Goal: Information Seeking & Learning: Find specific fact

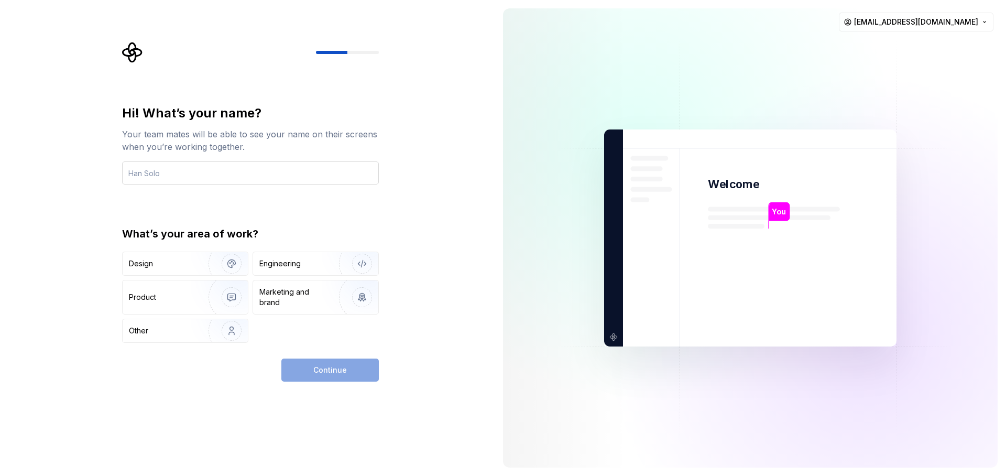
click at [271, 174] on input "text" at bounding box center [250, 172] width 257 height 23
type input "[PERSON_NAME]"
click at [295, 252] on div "Engineering" at bounding box center [315, 263] width 125 height 23
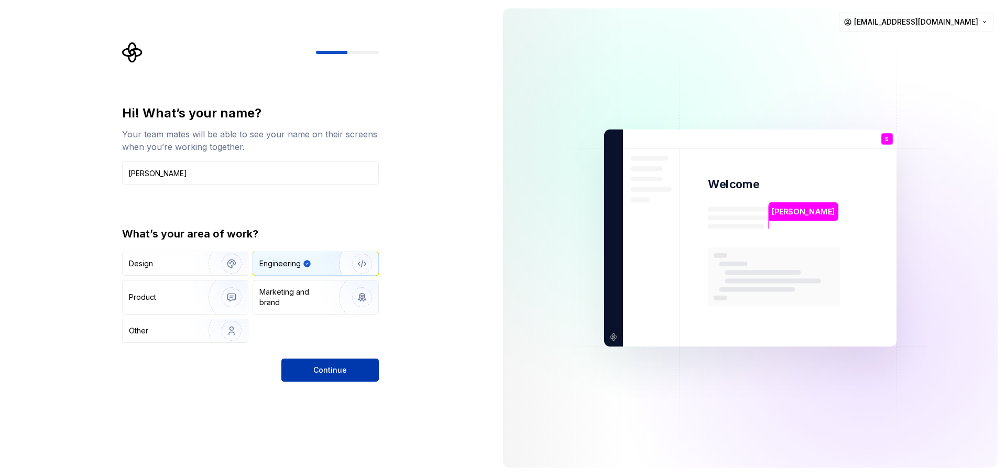
click at [363, 365] on button "Continue" at bounding box center [329, 369] width 97 height 23
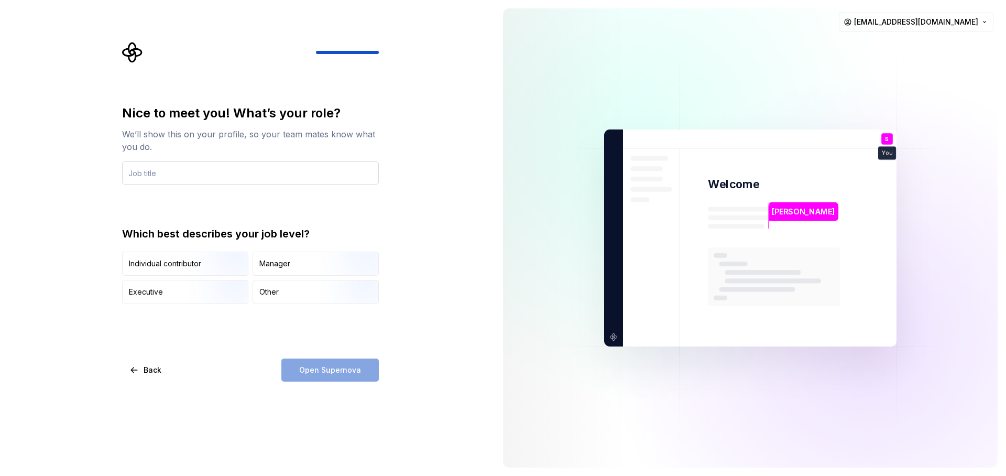
click at [206, 177] on input "text" at bounding box center [250, 172] width 257 height 23
type input "Frontend Dev"
click at [397, 346] on div "Nice to meet you! What’s your role? We’ll show this on your profile, so your te…" at bounding box center [247, 238] width 495 height 476
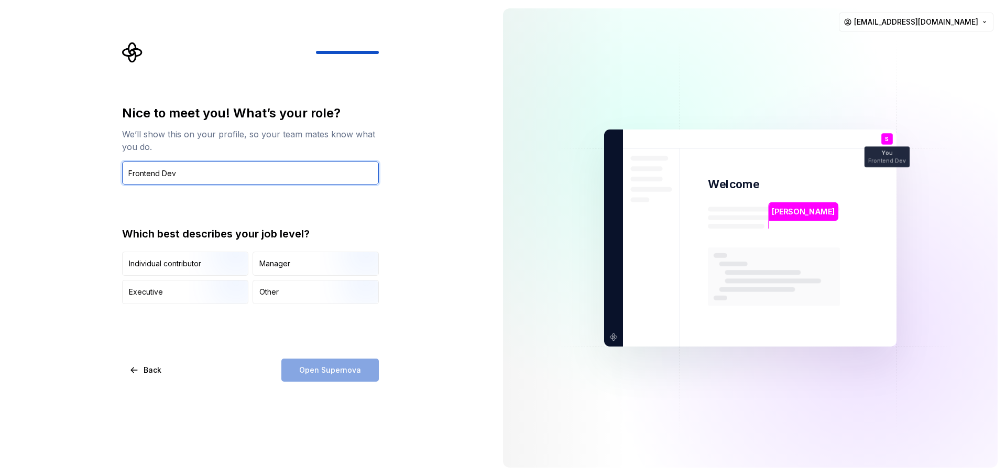
click at [230, 168] on input "Frontend Dev" at bounding box center [250, 172] width 257 height 23
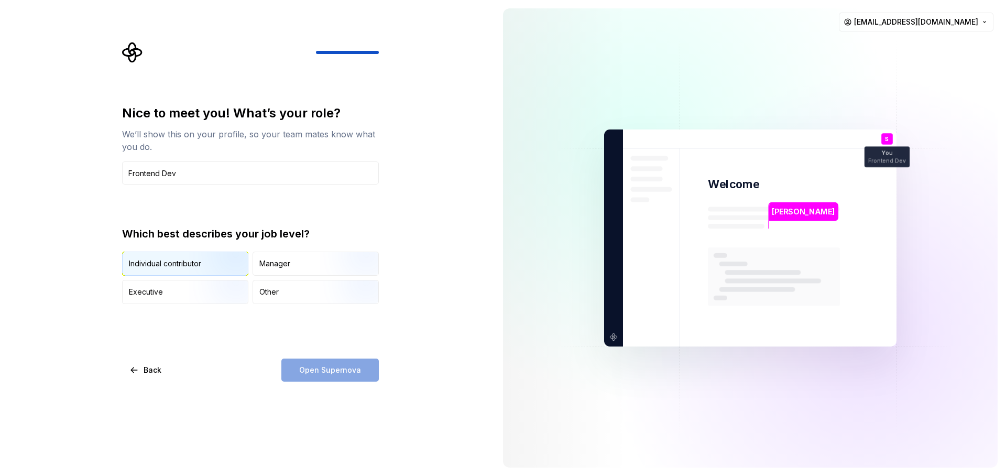
click at [196, 266] on img "button" at bounding box center [222, 277] width 67 height 70
click at [355, 363] on button "Open Supernova" at bounding box center [329, 369] width 97 height 23
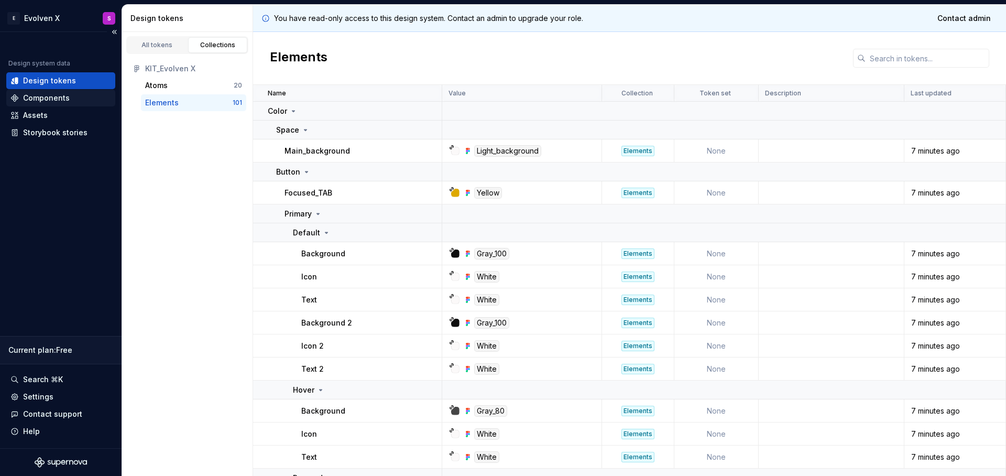
click at [70, 94] on div "Components" at bounding box center [60, 98] width 101 height 10
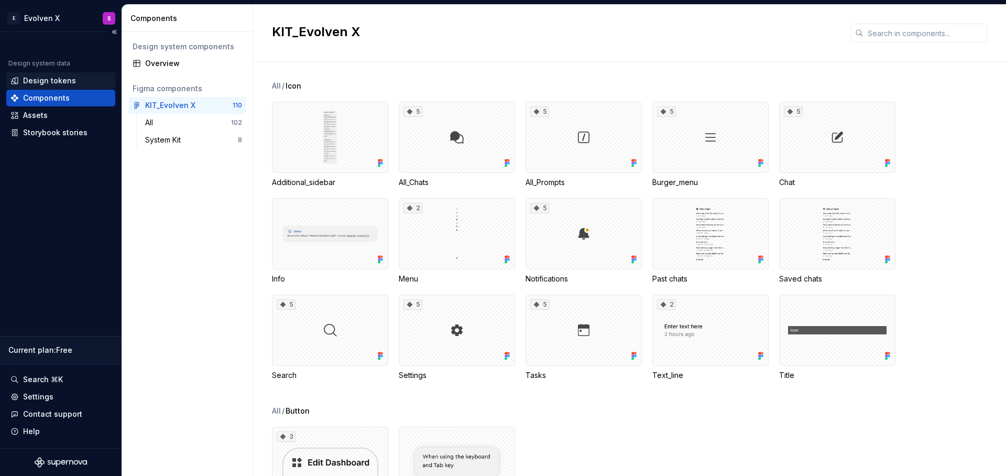
click at [32, 81] on div "Design tokens" at bounding box center [49, 80] width 53 height 10
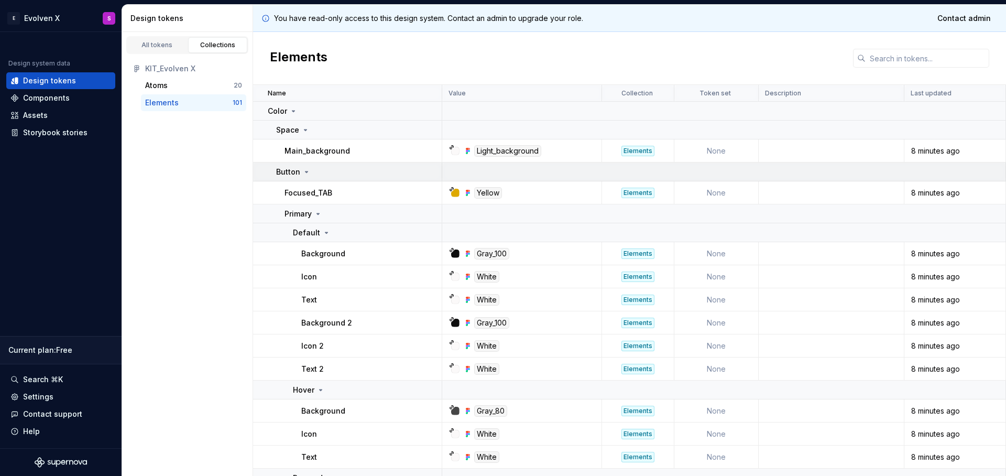
click at [320, 171] on div "Button" at bounding box center [358, 172] width 165 height 10
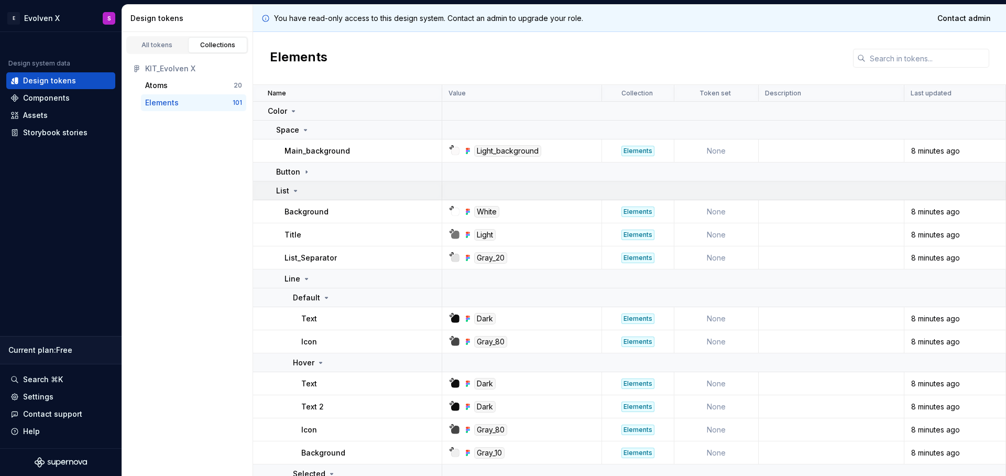
click at [299, 190] on icon at bounding box center [295, 190] width 8 height 8
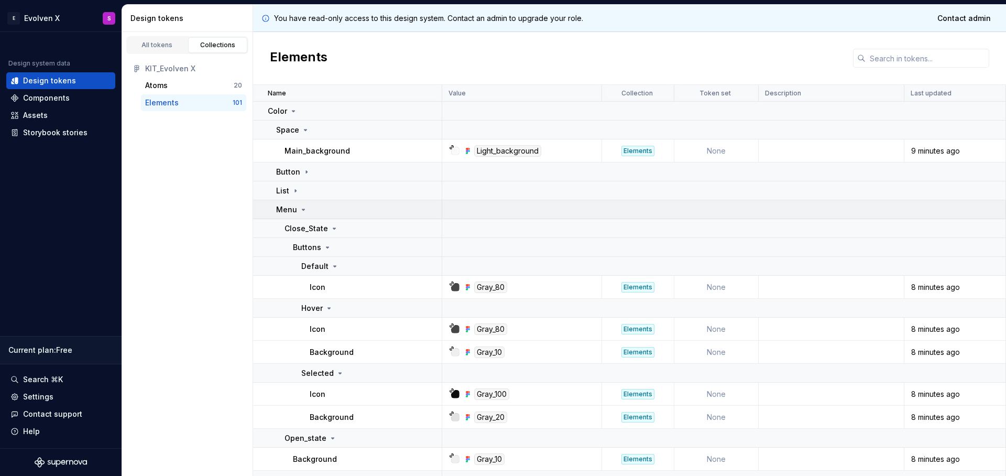
click at [298, 204] on div "Menu" at bounding box center [291, 209] width 31 height 10
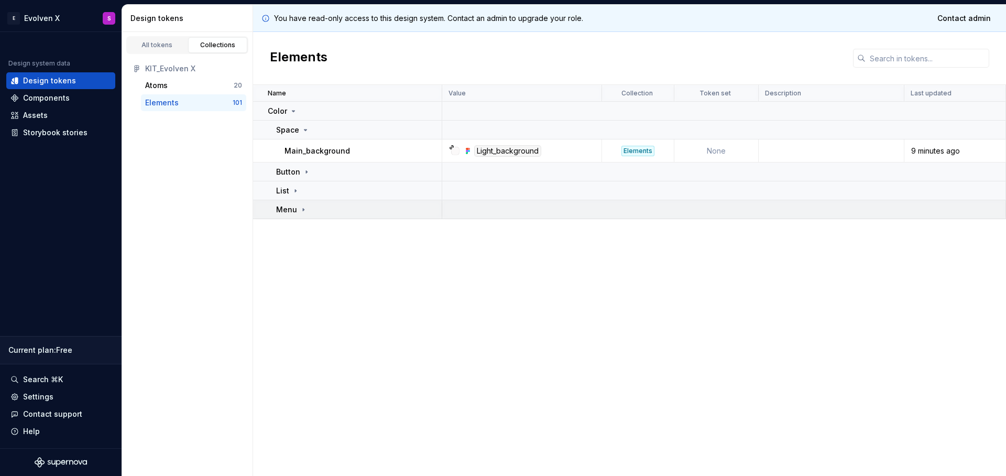
click at [310, 211] on div "Menu" at bounding box center [358, 209] width 165 height 10
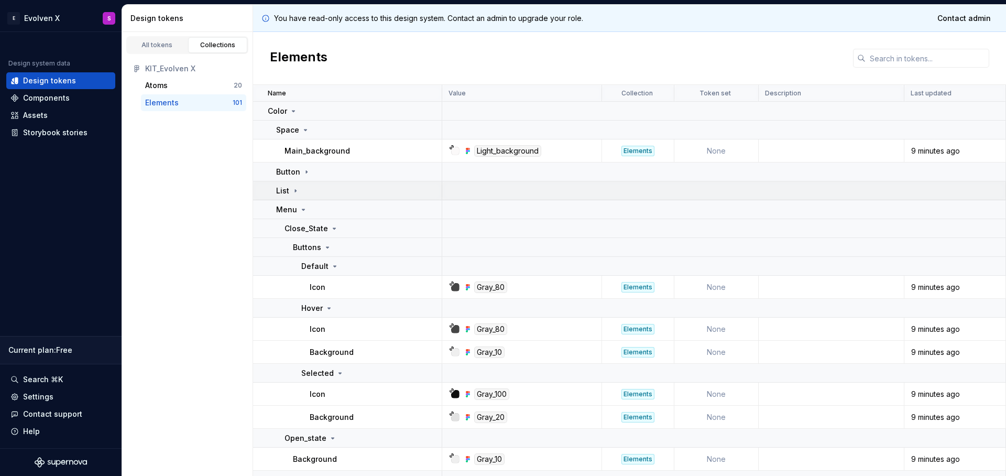
drag, startPoint x: 289, startPoint y: 189, endPoint x: 300, endPoint y: 181, distance: 13.7
click at [289, 189] on div "List" at bounding box center [288, 190] width 24 height 10
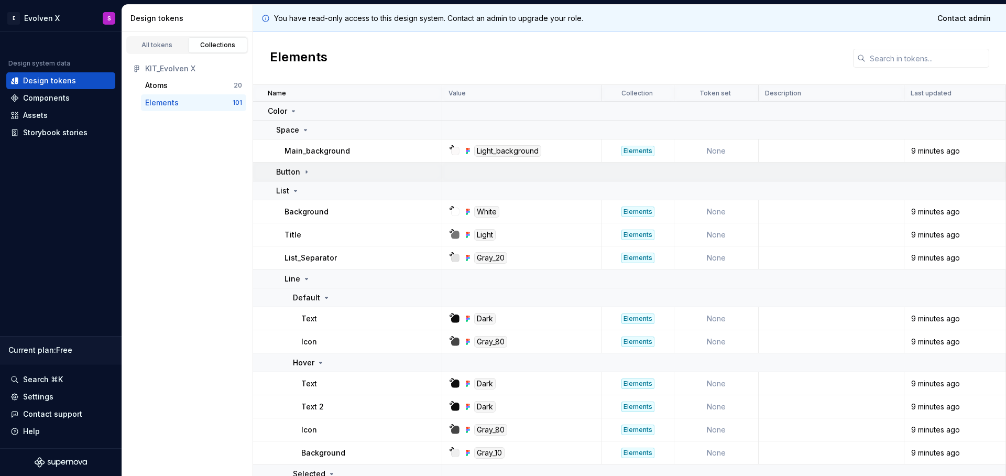
click at [304, 174] on icon at bounding box center [306, 172] width 8 height 8
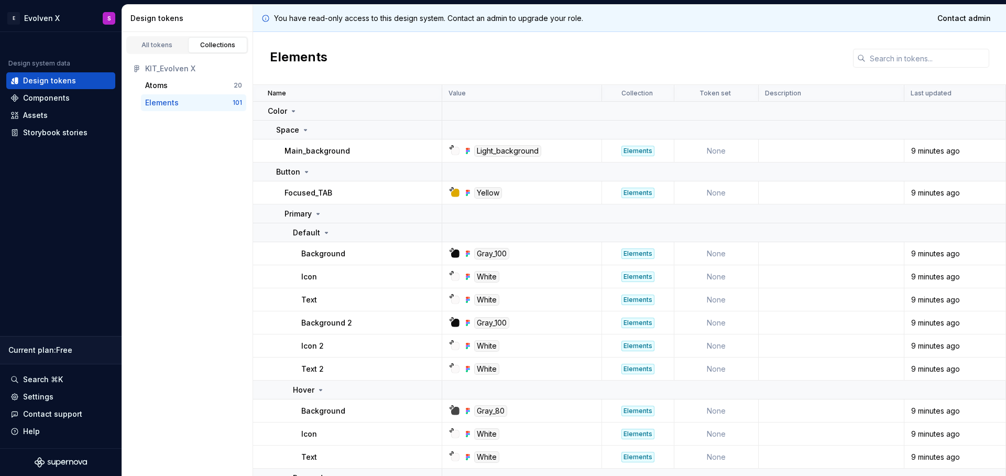
click at [343, 256] on p "Background" at bounding box center [323, 253] width 44 height 10
click at [8, 105] on div "Components" at bounding box center [60, 98] width 109 height 17
click at [12, 100] on icon at bounding box center [14, 98] width 8 height 8
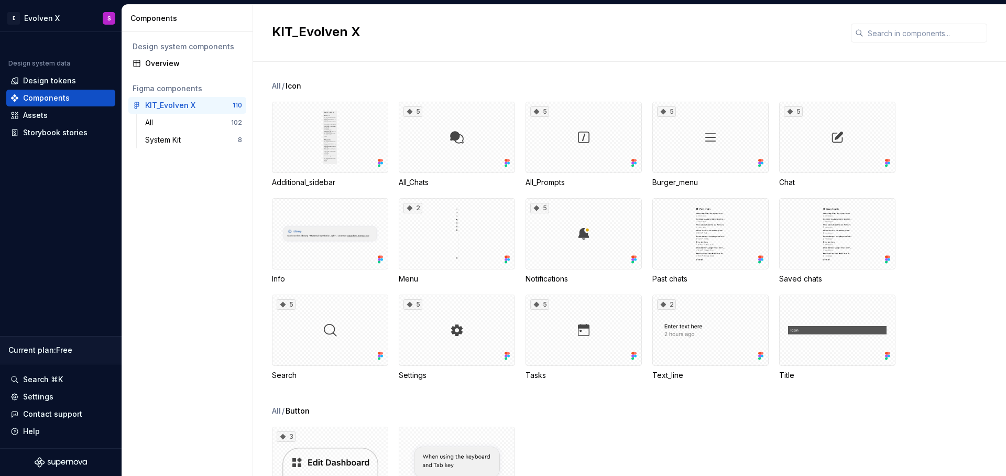
click at [429, 53] on div "KIT_Evolven X" at bounding box center [629, 33] width 753 height 57
click at [170, 128] on div "All 102" at bounding box center [193, 122] width 105 height 17
click at [176, 139] on div "System Kit" at bounding box center [165, 140] width 40 height 10
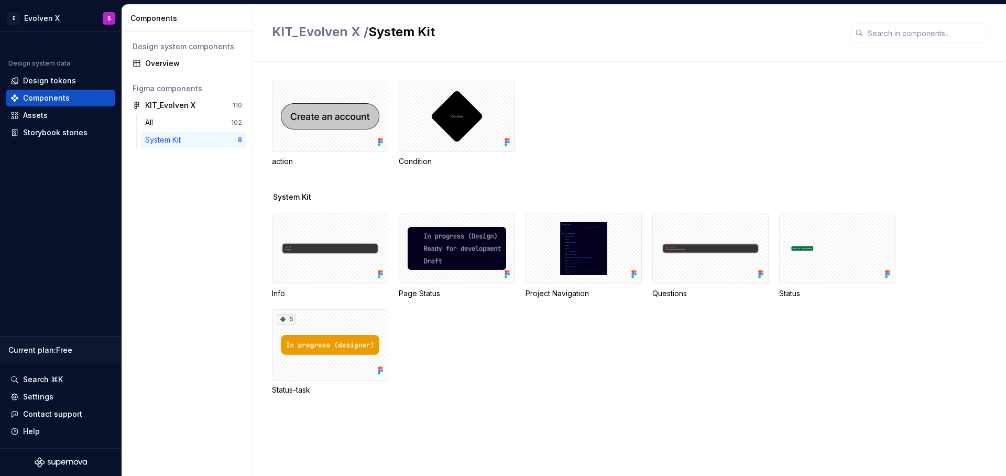
click at [158, 223] on div "Design system components Overview Figma components KIT_Evolven X 110 All 102 Sy…" at bounding box center [187, 254] width 130 height 444
click at [62, 118] on div "Assets" at bounding box center [60, 115] width 101 height 10
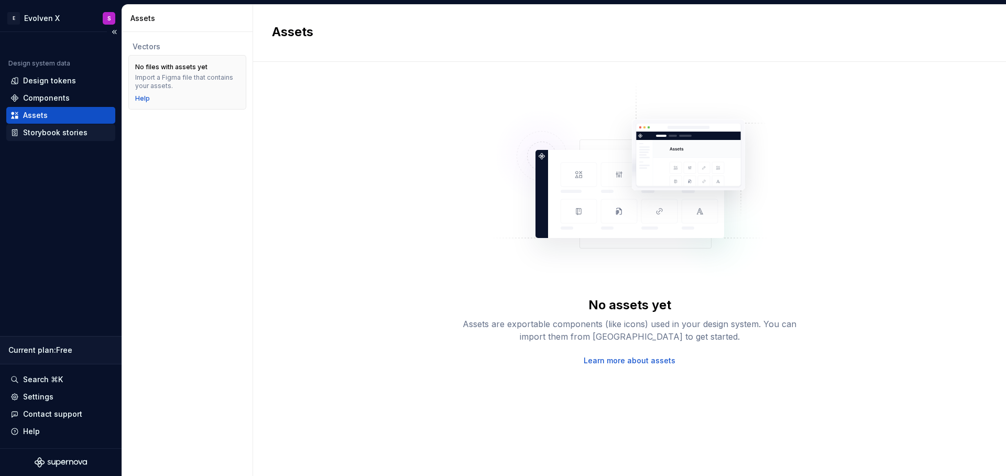
click at [64, 135] on div "Storybook stories" at bounding box center [55, 132] width 64 height 10
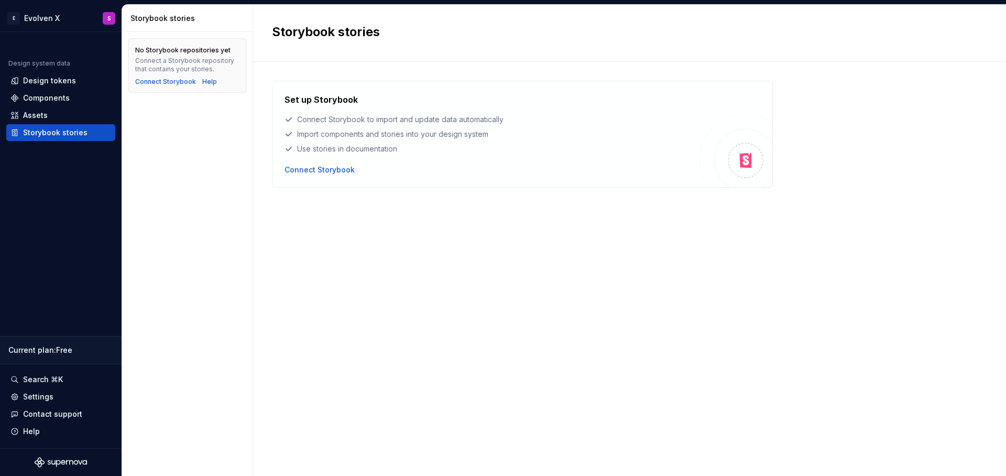
click at [315, 255] on div "Set up Storybook Connect Storybook to import and update data automatically Impo…" at bounding box center [629, 258] width 715 height 355
click at [193, 139] on div "No Storybook repositories yet Connect a Storybook repository that contains your…" at bounding box center [187, 254] width 130 height 444
click at [207, 81] on div "Help" at bounding box center [209, 82] width 15 height 8
click at [208, 134] on div "No Storybook repositories yet Connect a Storybook repository that contains your…" at bounding box center [187, 254] width 130 height 444
drag, startPoint x: 186, startPoint y: 90, endPoint x: 181, endPoint y: 84, distance: 7.4
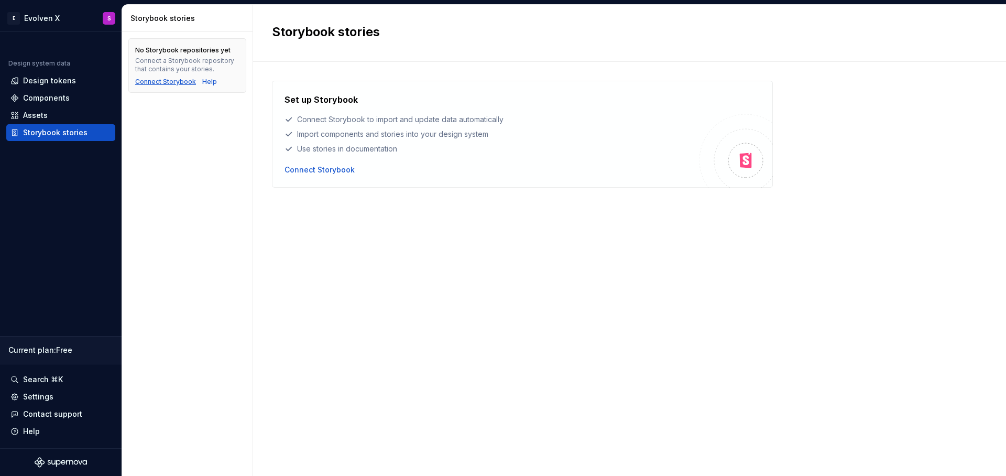
click at [185, 90] on div "No Storybook repositories yet Connect a Storybook repository that contains your…" at bounding box center [187, 65] width 118 height 54
click at [181, 84] on div "Connect Storybook" at bounding box center [165, 82] width 61 height 8
click at [292, 285] on div "Set up Storybook Connect Storybook to import and update data automatically Impo…" at bounding box center [629, 258] width 715 height 355
click at [60, 115] on div "Assets" at bounding box center [60, 115] width 101 height 10
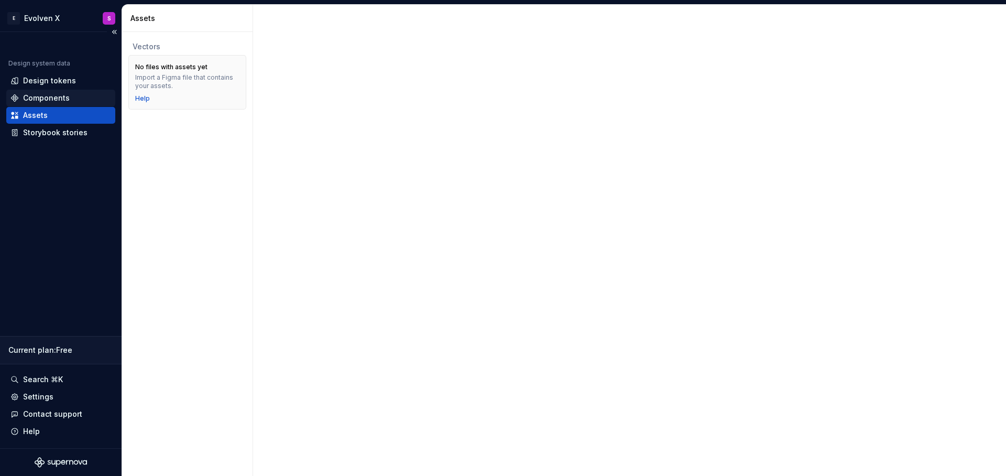
click at [53, 97] on div "Components" at bounding box center [46, 98] width 47 height 10
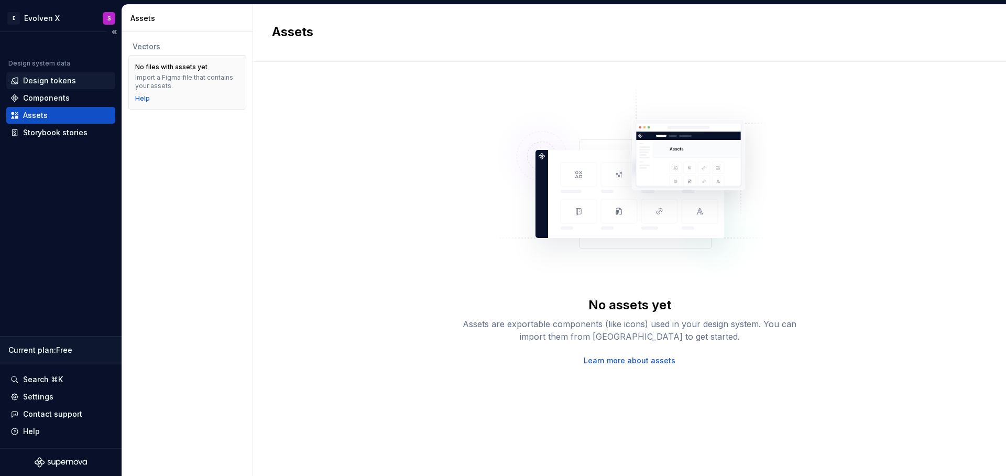
click at [50, 78] on div "Design tokens" at bounding box center [49, 80] width 53 height 10
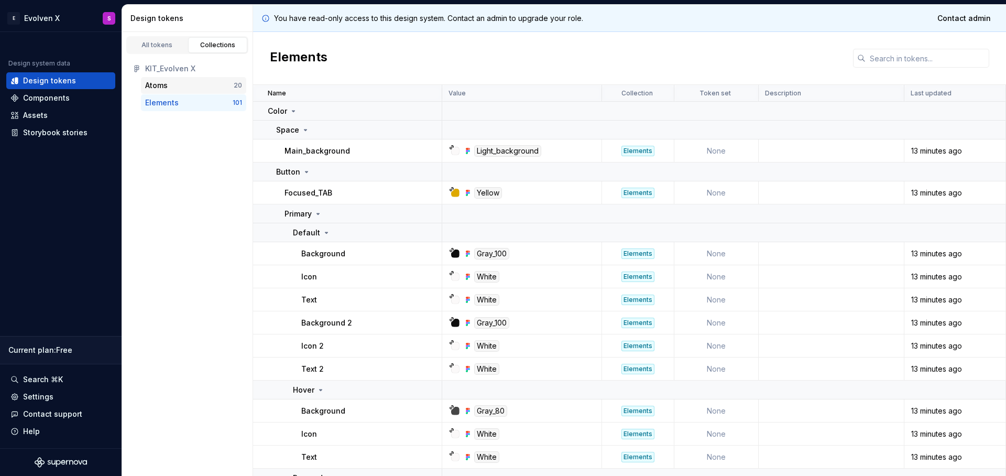
click at [172, 87] on div "Atoms" at bounding box center [189, 85] width 89 height 10
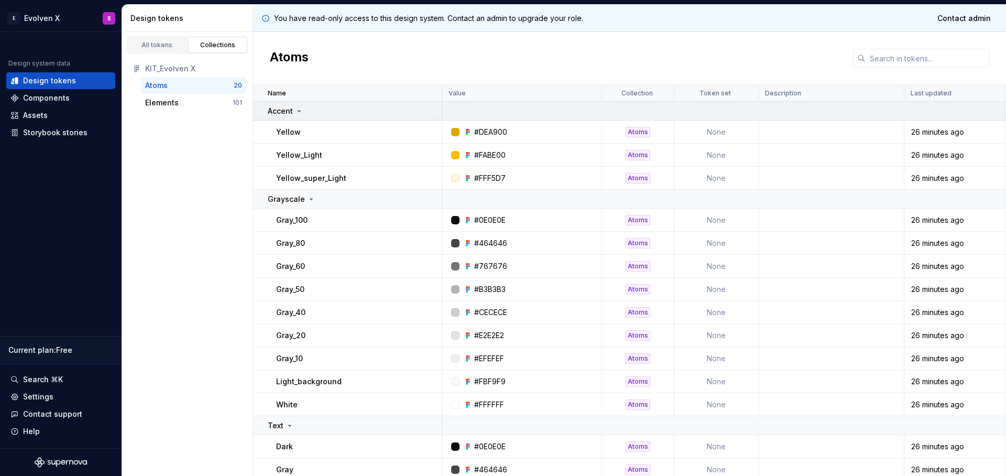
click at [293, 112] on div "Accent" at bounding box center [286, 111] width 36 height 10
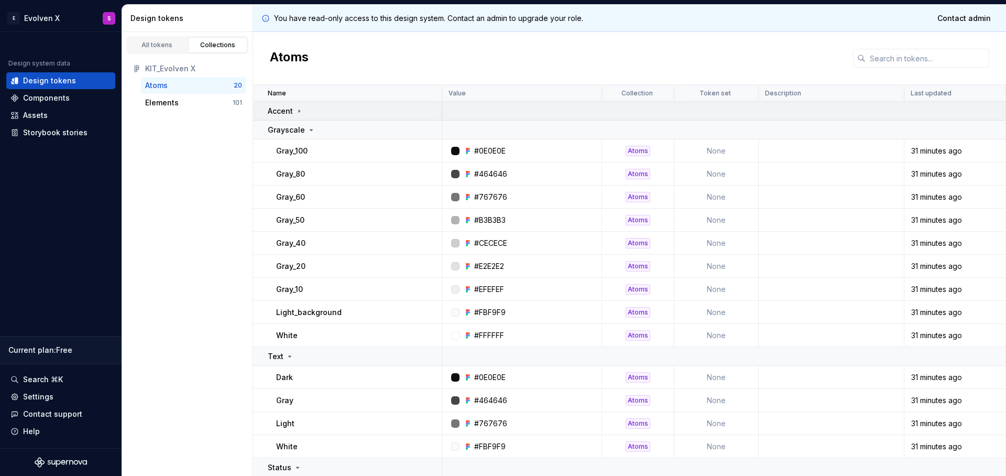
click at [293, 112] on div "Accent" at bounding box center [286, 111] width 36 height 10
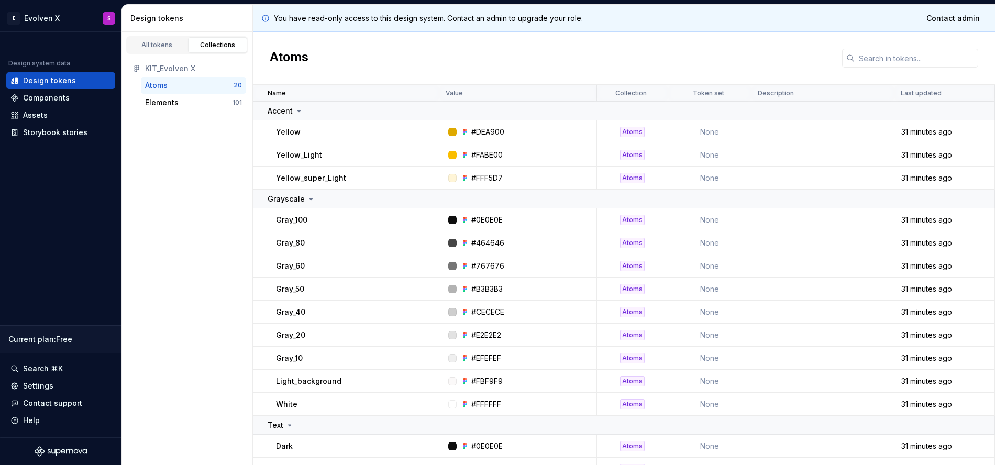
click at [501, 133] on div "#DEA900" at bounding box center [487, 132] width 33 height 10
copy div "#DEA900"
click at [485, 152] on div "#FABE00" at bounding box center [486, 155] width 31 height 10
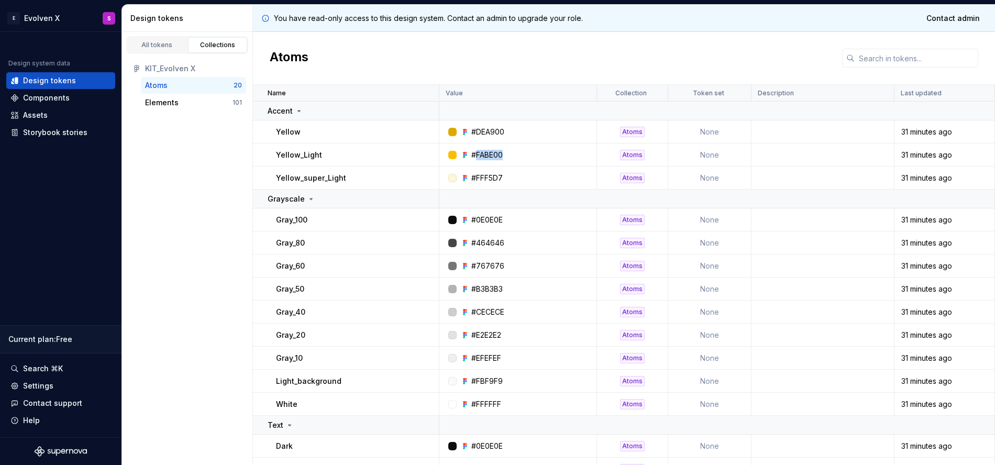
click at [485, 152] on div "#FABE00" at bounding box center [486, 155] width 31 height 10
copy div "FABE00"
click at [337, 177] on p "Yellow_super_Light" at bounding box center [311, 178] width 70 height 10
click at [349, 180] on div "Yellow_super_Light" at bounding box center [357, 178] width 162 height 10
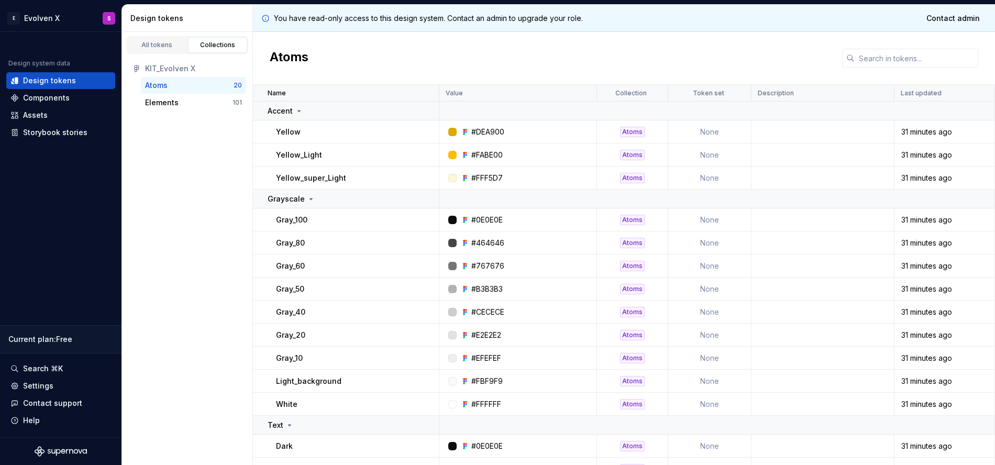
click at [490, 178] on div "#FFF5D7" at bounding box center [486, 178] width 31 height 10
copy div "FFF5D7"
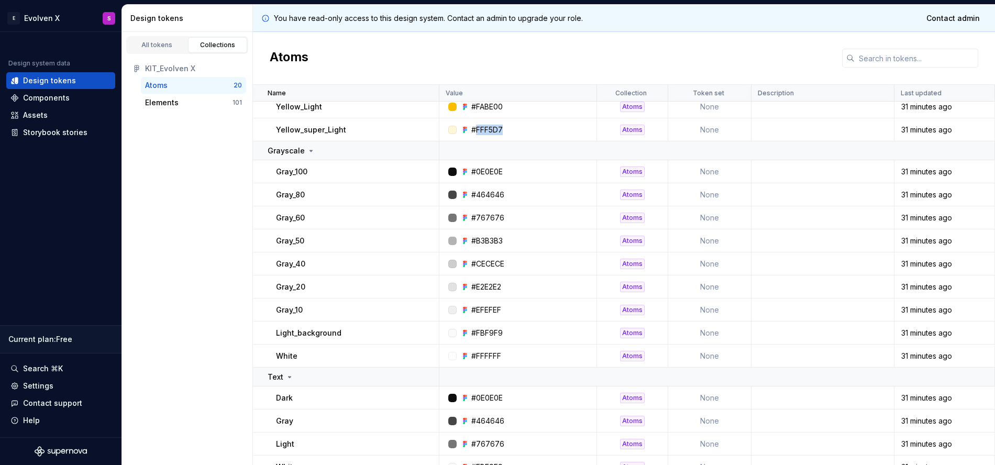
scroll to position [173, 0]
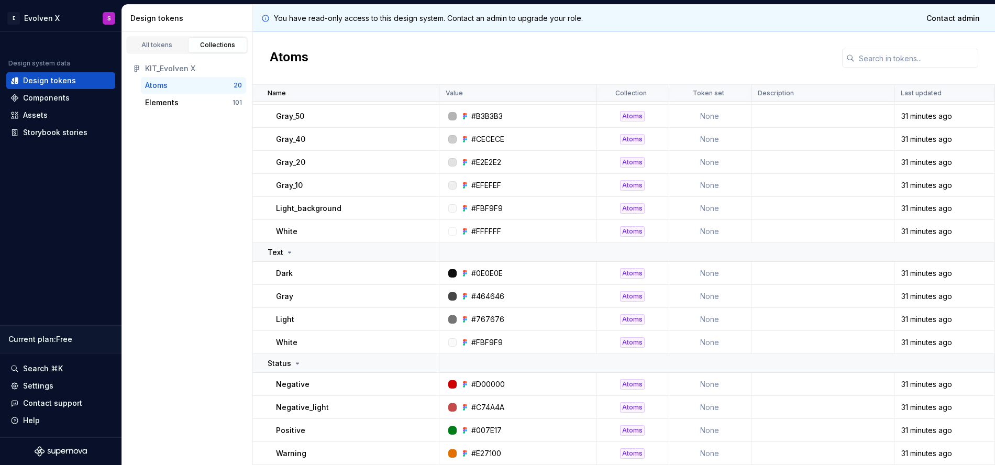
click at [485, 270] on div "#0E0E0E" at bounding box center [486, 273] width 31 height 10
copy div "#0E0E0E"
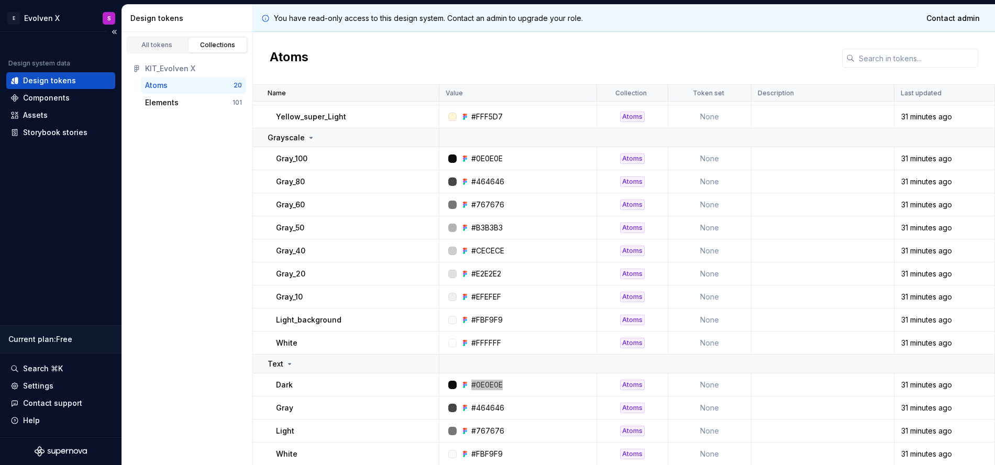
scroll to position [57, 0]
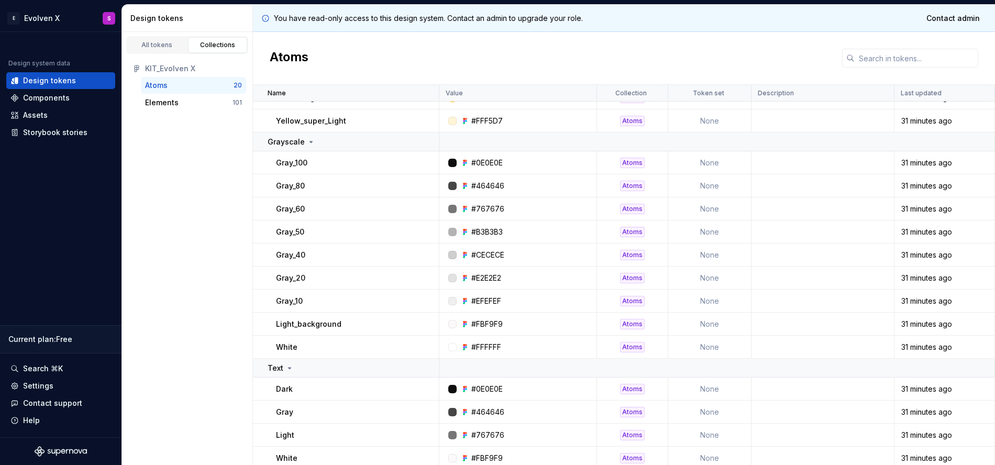
click at [292, 161] on p "Gray_100" at bounding box center [291, 163] width 31 height 10
copy p "Gray_100"
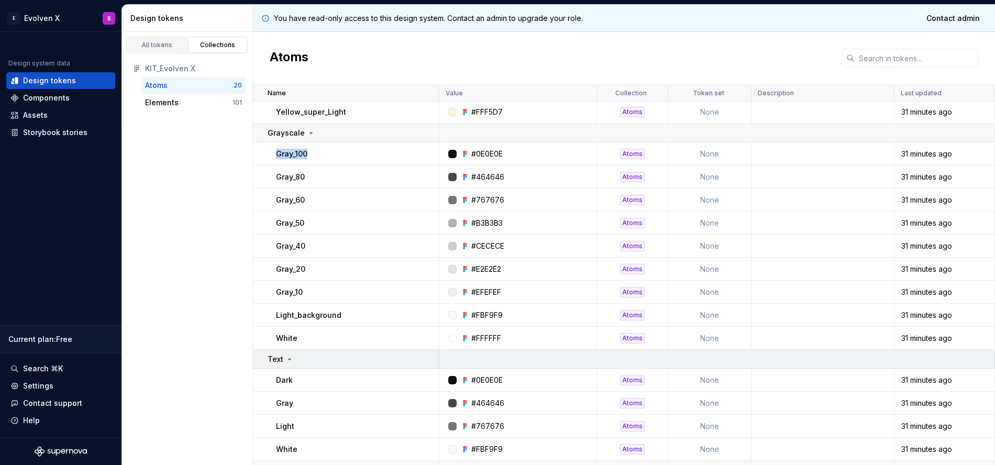
scroll to position [63, 0]
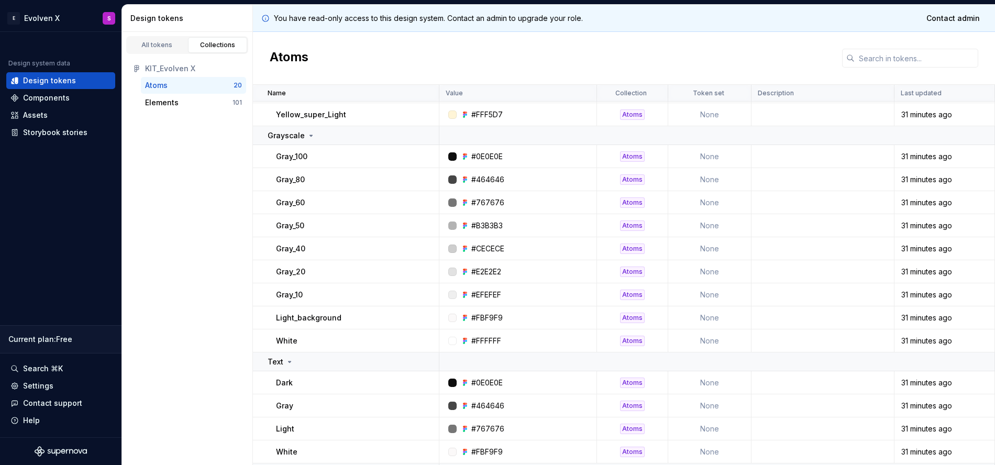
click at [293, 179] on p "Gray_80" at bounding box center [290, 179] width 29 height 10
click at [267, 430] on td "Light" at bounding box center [346, 429] width 186 height 23
click at [486, 429] on div "#767676" at bounding box center [487, 429] width 33 height 10
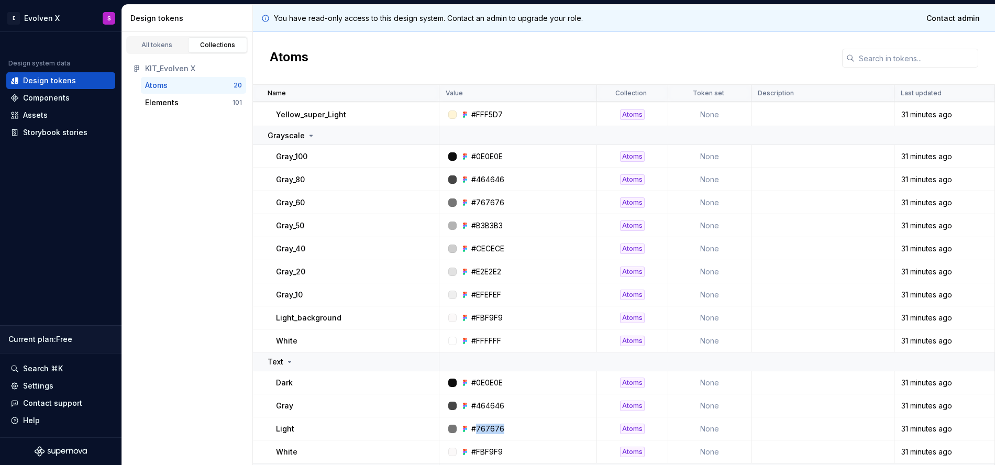
copy div "767676"
click at [516, 423] on td "#767676" at bounding box center [519, 429] width 158 height 23
click at [487, 425] on div "#767676" at bounding box center [487, 429] width 33 height 10
copy div "767676"
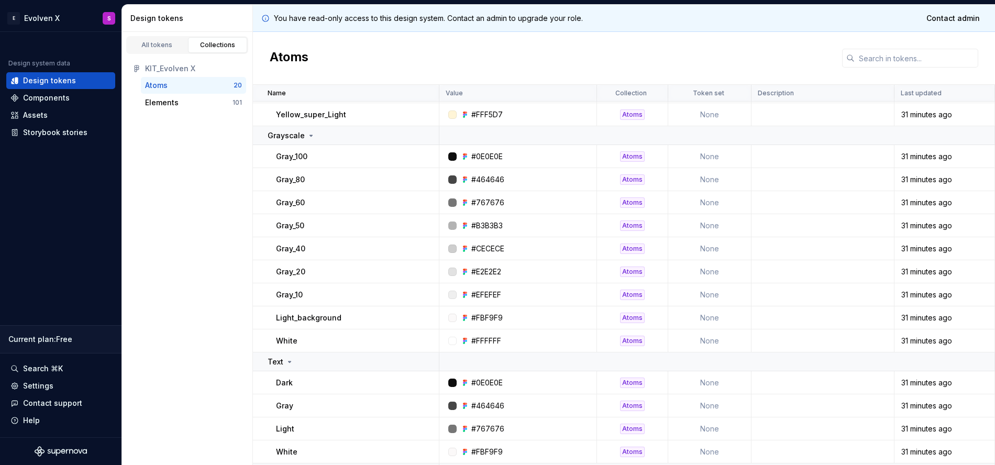
click at [301, 207] on p "Gray_60" at bounding box center [290, 202] width 29 height 10
click at [300, 205] on p "Gray_60" at bounding box center [290, 202] width 29 height 10
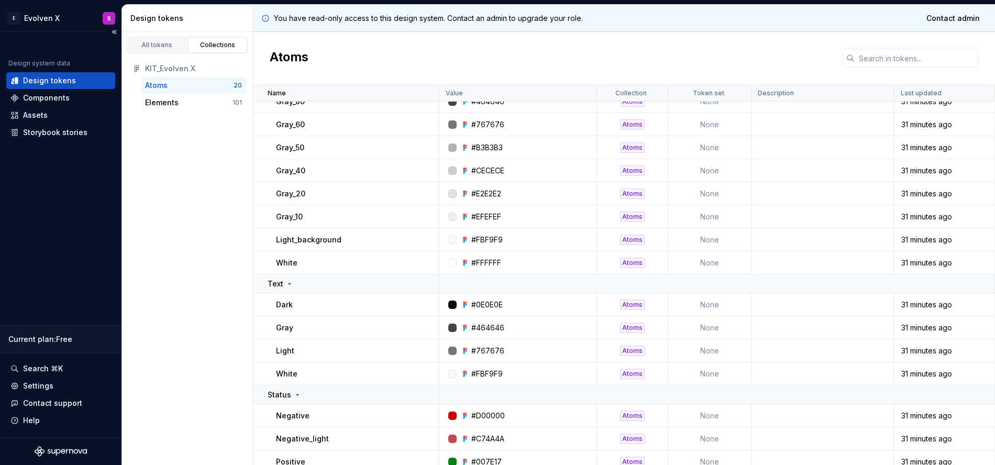
scroll to position [151, 0]
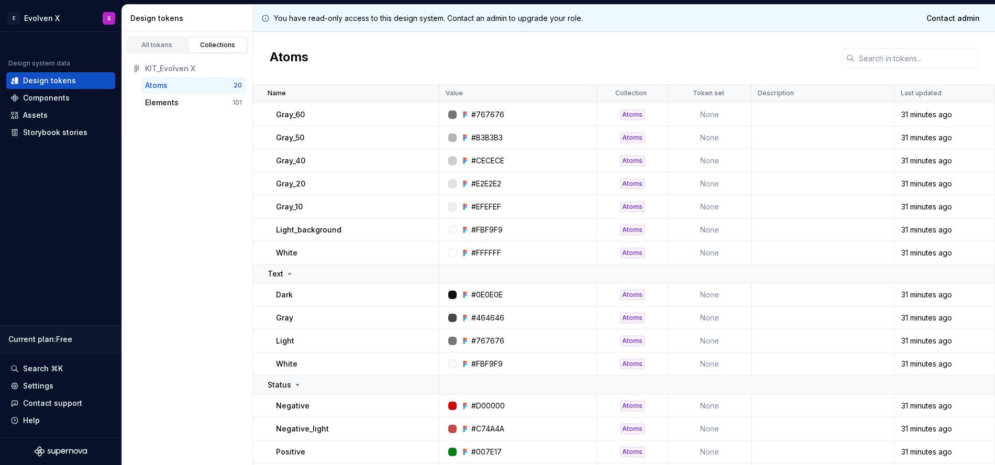
click at [278, 362] on p "White" at bounding box center [286, 364] width 21 height 10
copy p "White"
click at [504, 368] on div "#FBF9F9" at bounding box center [521, 364] width 150 height 10
click at [491, 362] on div "#FBF9F9" at bounding box center [486, 364] width 31 height 10
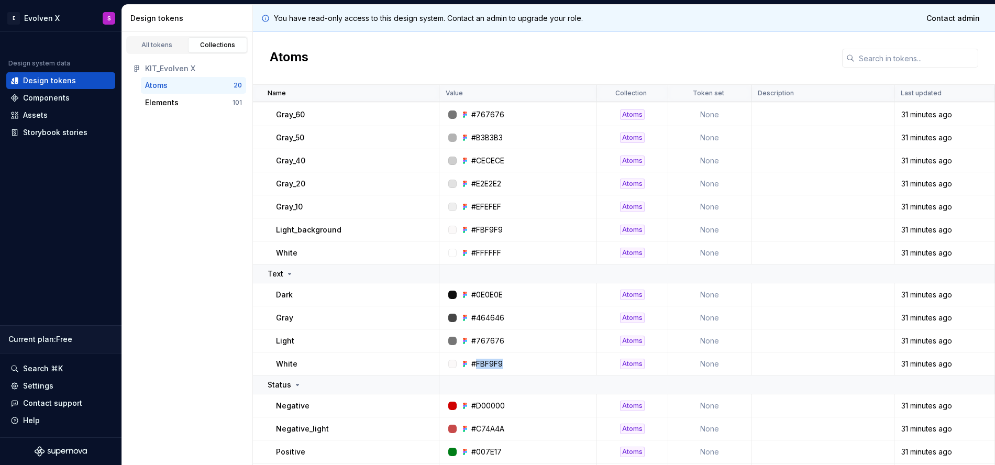
click at [490, 362] on div "#FBF9F9" at bounding box center [486, 364] width 31 height 10
click at [512, 365] on div "#FBF9F9" at bounding box center [521, 364] width 150 height 10
click at [342, 229] on div "Light_background" at bounding box center [357, 230] width 162 height 10
click at [323, 229] on p "Light_background" at bounding box center [308, 230] width 65 height 10
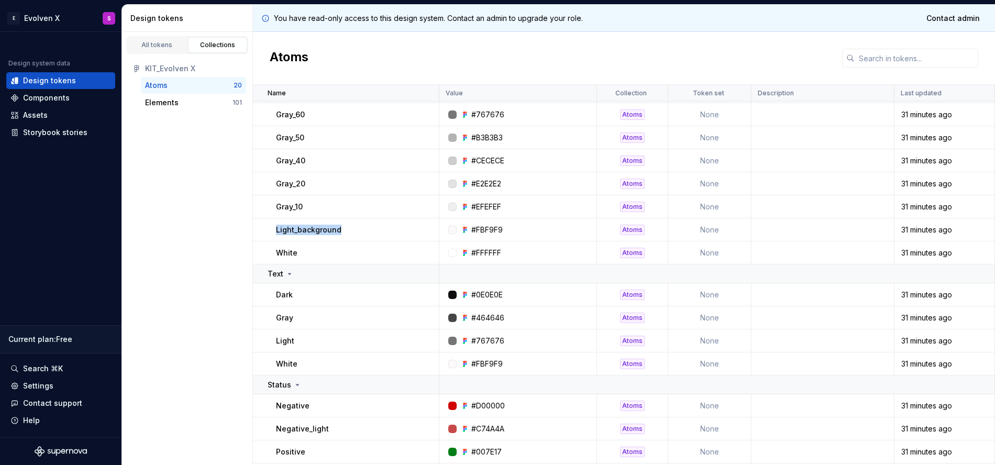
copy p "Light_background"
click at [147, 310] on div "All tokens Collections KIT_Evolven X Atoms 20 Elements 101" at bounding box center [187, 248] width 131 height 433
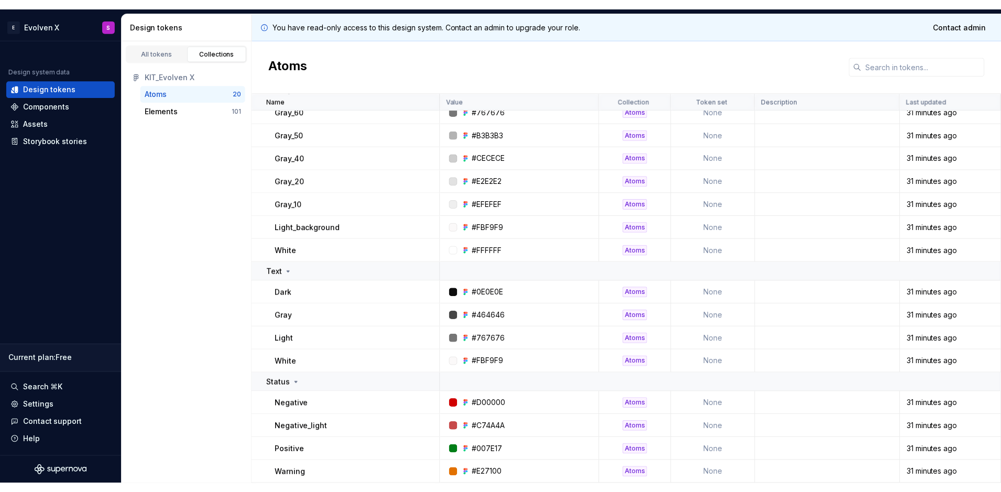
scroll to position [162, 0]
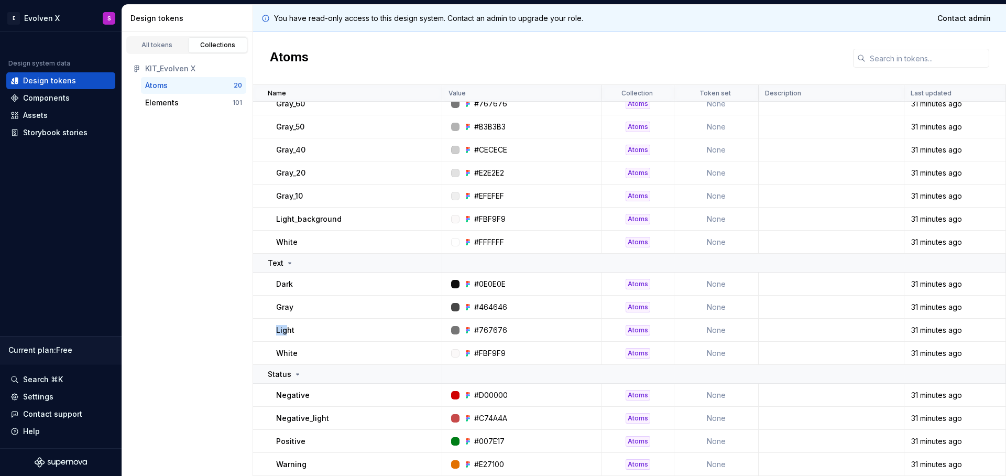
drag, startPoint x: 267, startPoint y: 326, endPoint x: 293, endPoint y: 339, distance: 28.8
click at [289, 336] on td "Light" at bounding box center [347, 330] width 189 height 23
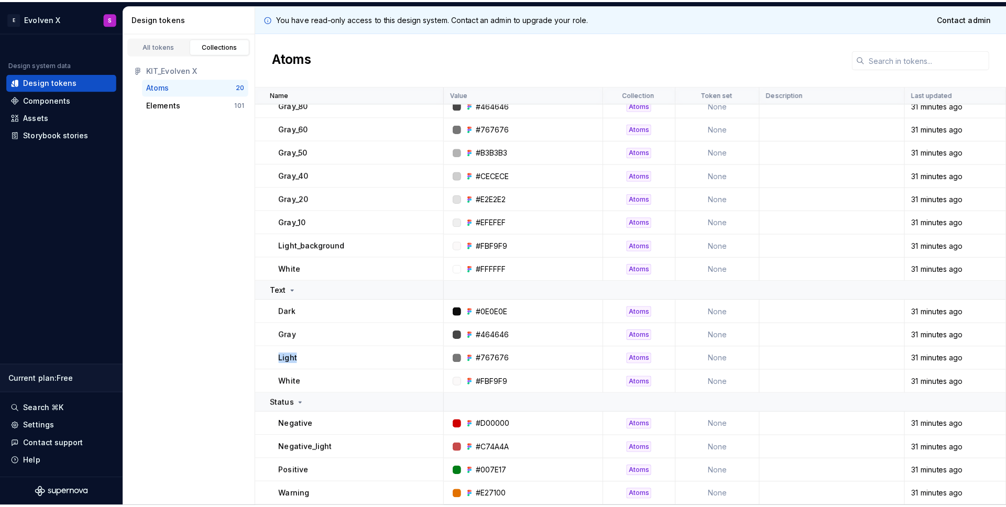
scroll to position [131, 0]
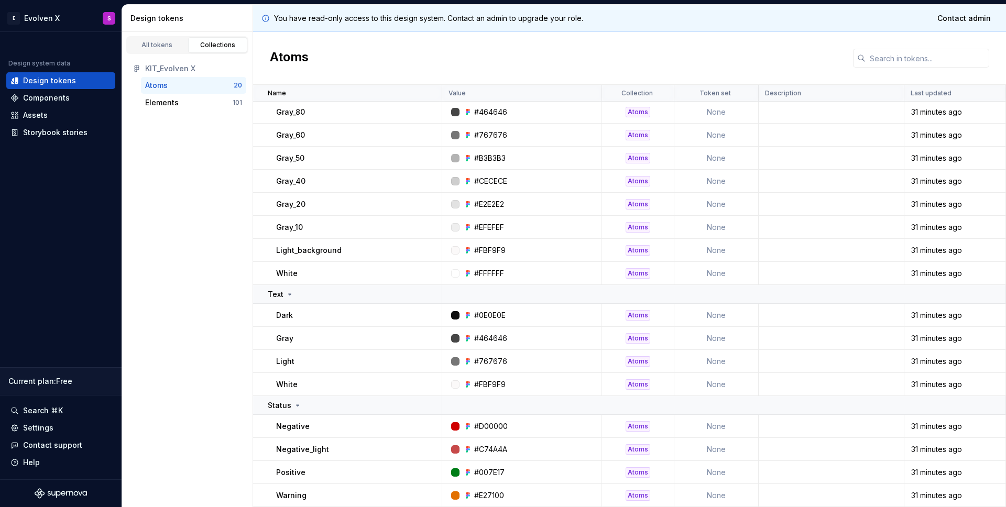
click at [479, 429] on div "#D00000" at bounding box center [491, 426] width 34 height 10
click at [481, 429] on div "#D00000" at bounding box center [491, 426] width 34 height 10
copy div "D00000"
click at [483, 453] on div "#C74A4A" at bounding box center [490, 449] width 33 height 10
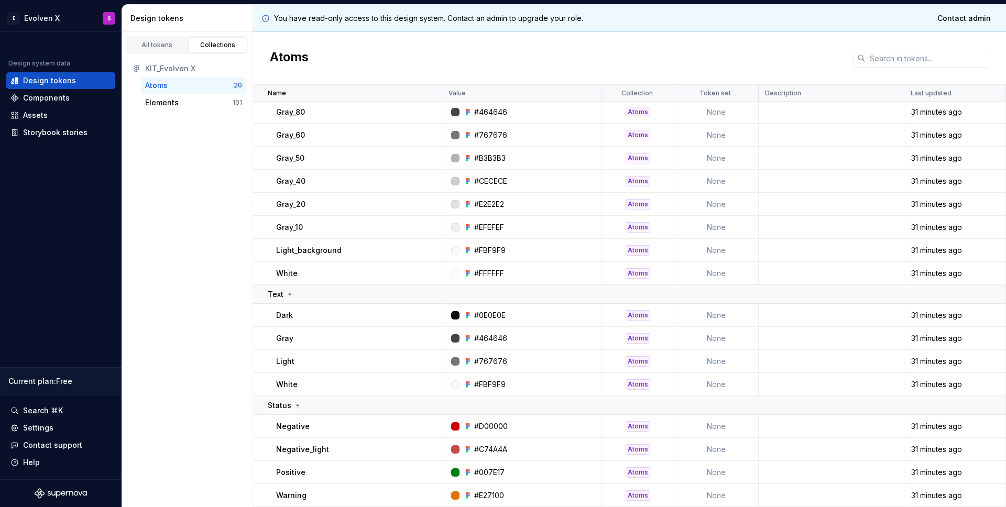
click at [486, 448] on div "#C74A4A" at bounding box center [490, 449] width 33 height 10
click at [480, 475] on td "#007E17" at bounding box center [522, 472] width 160 height 23
click at [487, 473] on div "#007E17" at bounding box center [489, 472] width 30 height 10
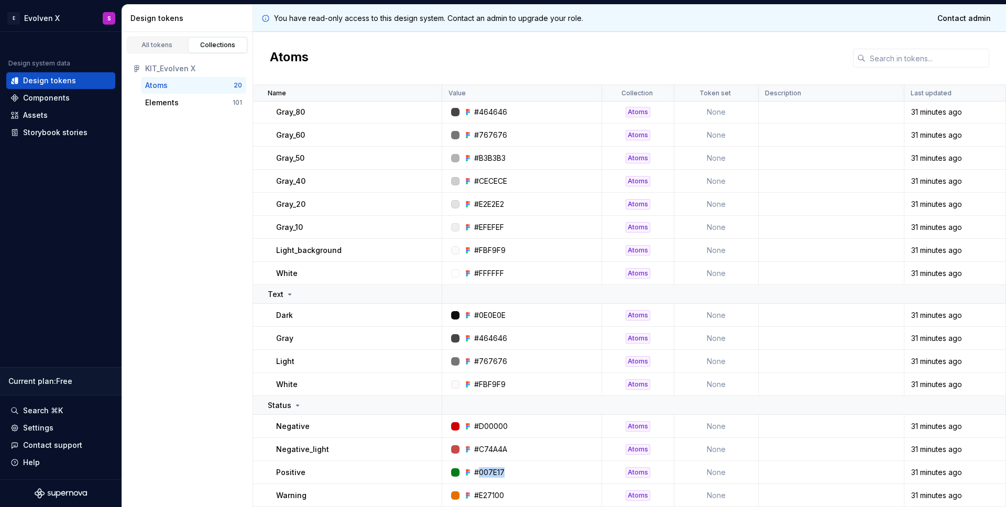
click at [487, 473] on div "#007E17" at bounding box center [489, 472] width 30 height 10
click at [496, 475] on div "#E27100" at bounding box center [489, 495] width 30 height 10
click at [494, 475] on div "#E27100" at bounding box center [489, 495] width 30 height 10
click at [495, 475] on div "#E27100" at bounding box center [489, 495] width 30 height 10
